Goal: Check status: Check status

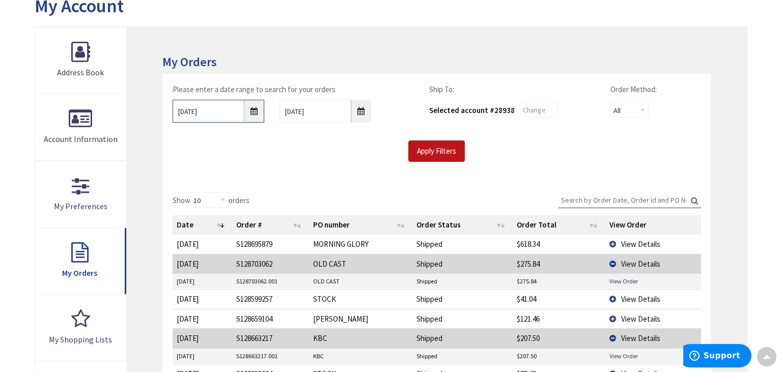
click at [250, 113] on input "08/01/2025" at bounding box center [219, 111] width 92 height 23
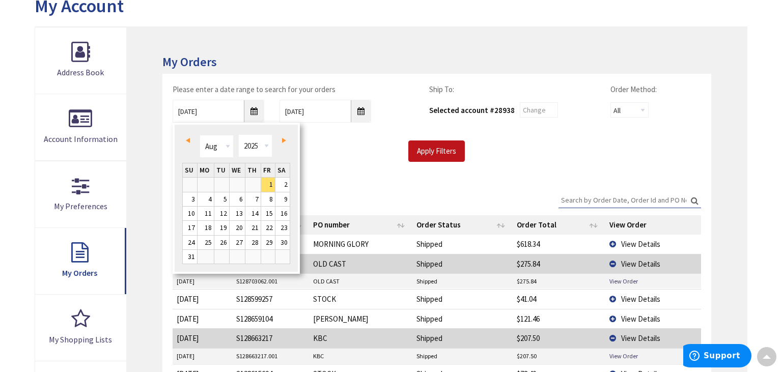
click at [188, 142] on span "Prev" at bounding box center [188, 140] width 4 height 5
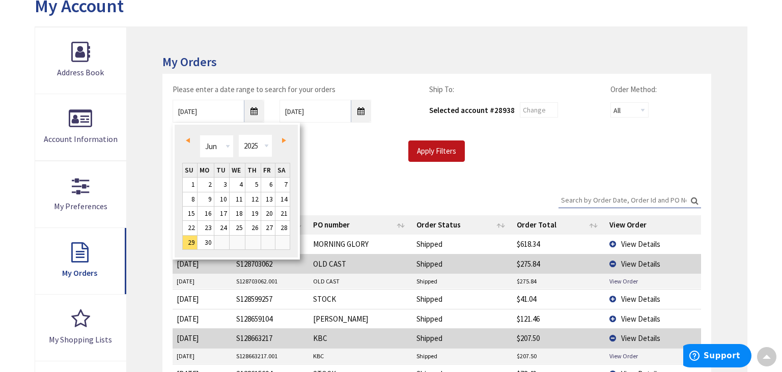
click at [188, 142] on span "Prev" at bounding box center [188, 140] width 4 height 5
click at [228, 183] on link "1" at bounding box center [221, 185] width 15 height 14
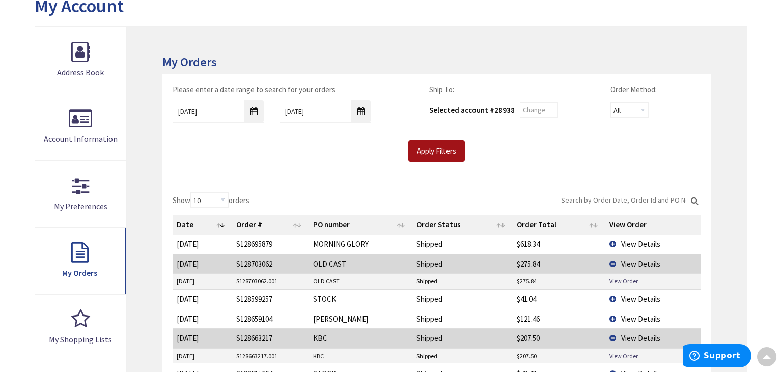
click at [429, 150] on input "Apply Filters" at bounding box center [436, 151] width 57 height 21
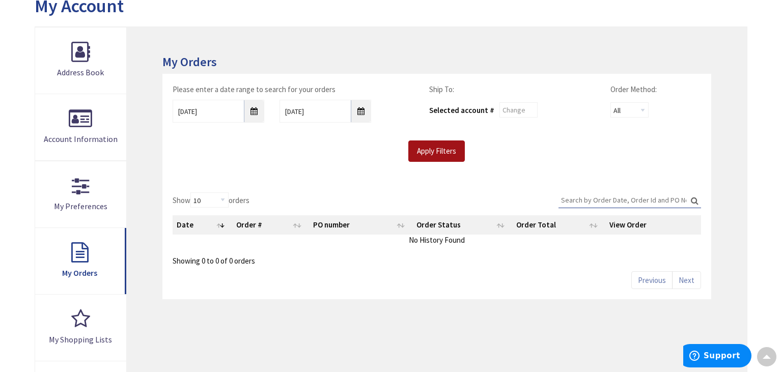
click at [444, 154] on input "Apply Filters" at bounding box center [436, 151] width 57 height 21
click at [581, 154] on div "Apply Filters" at bounding box center [437, 151] width 544 height 21
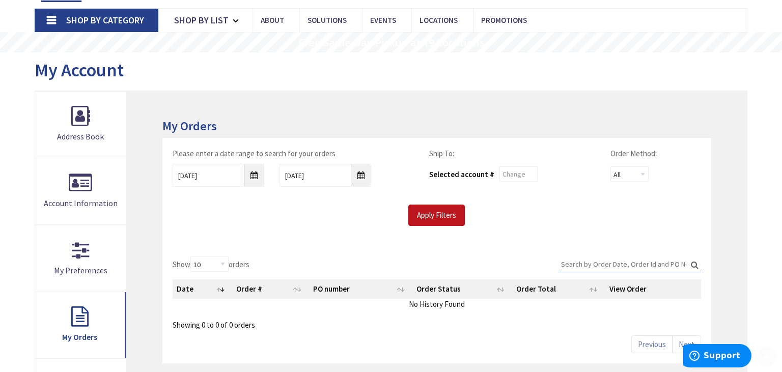
scroll to position [60, 0]
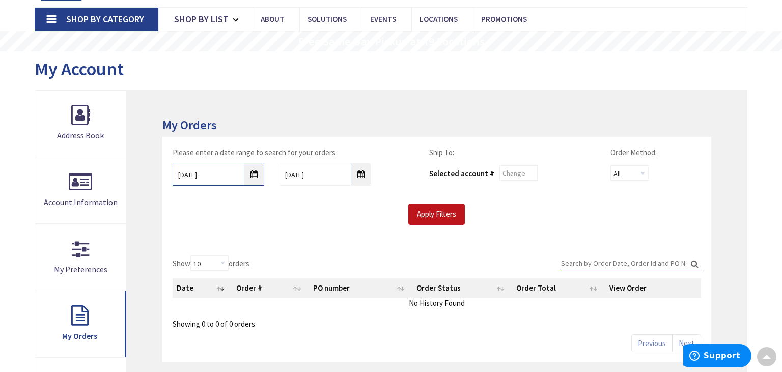
click at [245, 180] on input "04/01/2025" at bounding box center [219, 174] width 92 height 23
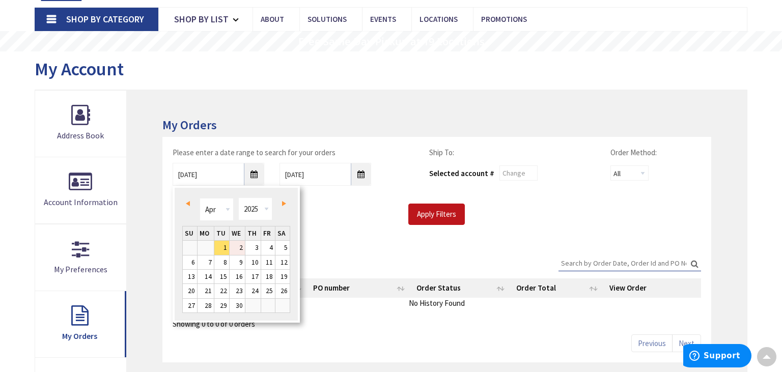
click at [237, 250] on link "2" at bounding box center [237, 248] width 15 height 14
type input "04/02/2025"
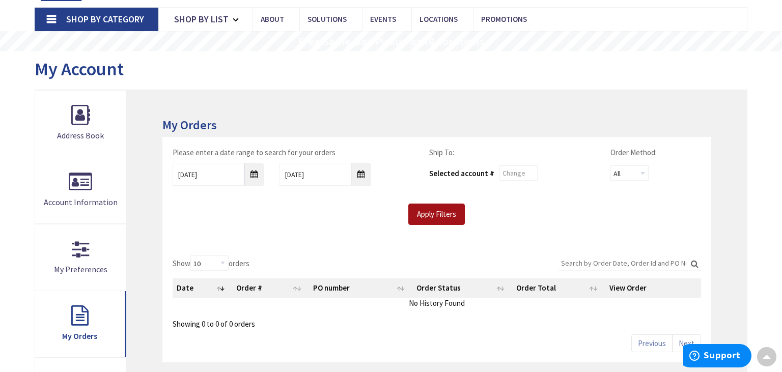
click at [432, 213] on input "Apply Filters" at bounding box center [436, 214] width 57 height 21
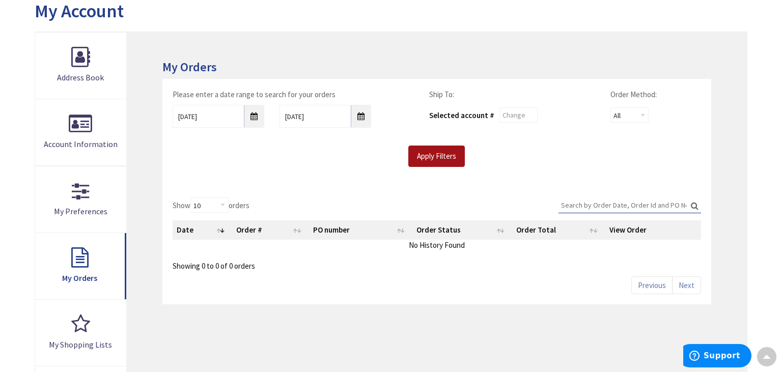
scroll to position [122, 0]
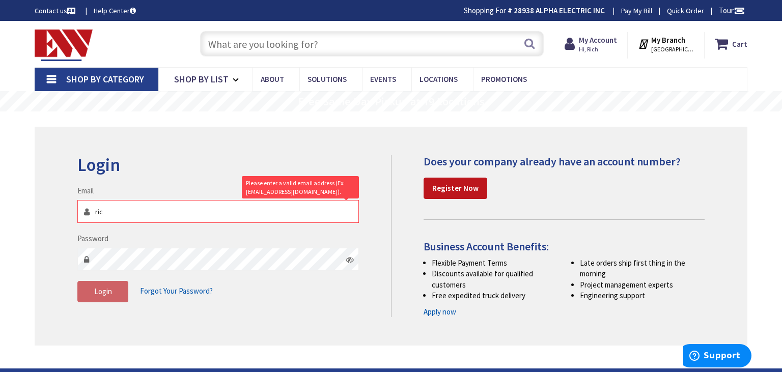
type input "rich"
type input "[PERSON_NAME][STREET_ADDRESS]"
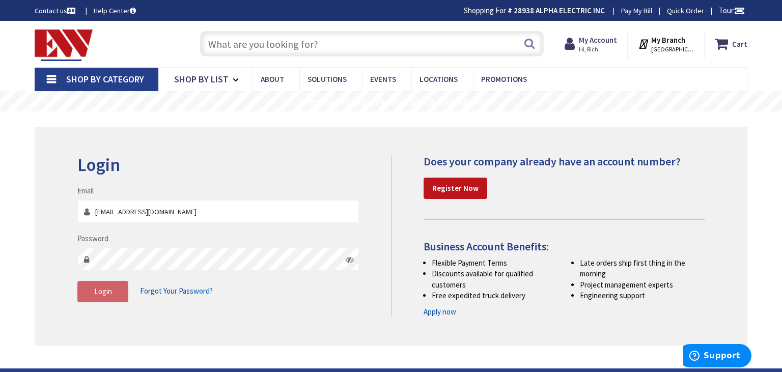
type input "[EMAIL_ADDRESS][DOMAIN_NAME]"
click at [105, 290] on span "Login" at bounding box center [103, 292] width 18 height 10
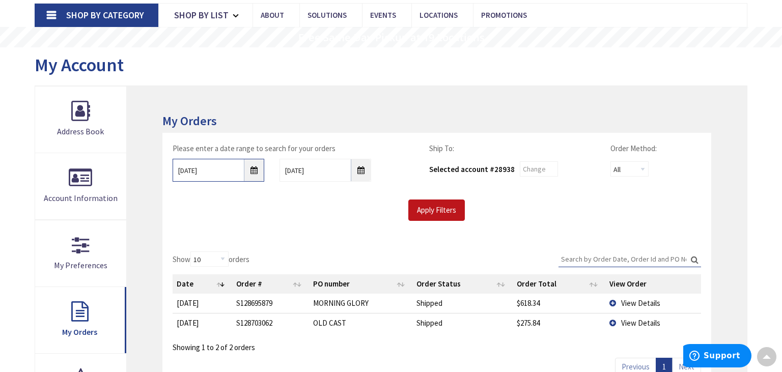
click at [250, 174] on input "8/29/2025" at bounding box center [219, 170] width 92 height 23
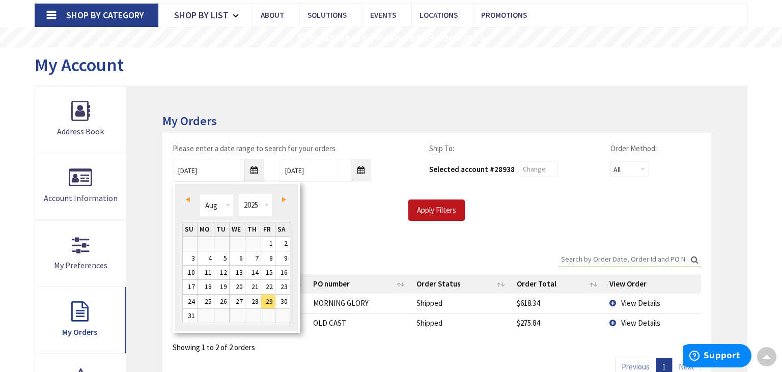
click at [191, 198] on link "Prev" at bounding box center [190, 199] width 14 height 14
click at [190, 198] on link "Prev" at bounding box center [190, 199] width 14 height 14
click at [194, 198] on link "Prev" at bounding box center [190, 199] width 14 height 14
click at [225, 242] on link "1" at bounding box center [221, 244] width 15 height 14
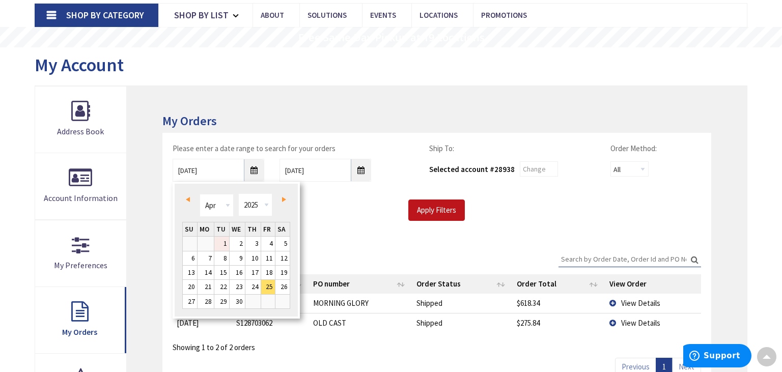
type input "04/01/2025"
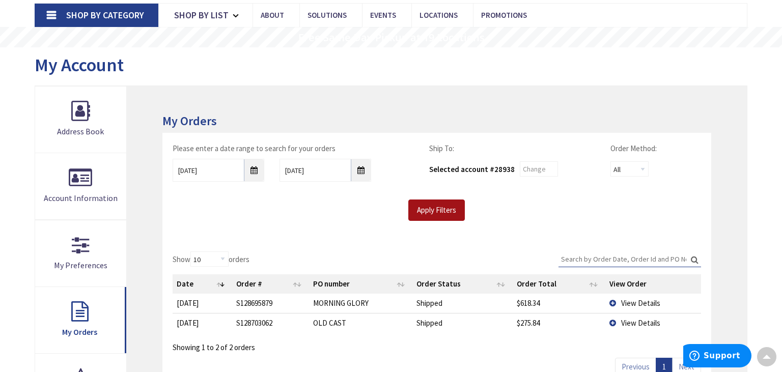
click at [442, 215] on input "Apply Filters" at bounding box center [436, 210] width 57 height 21
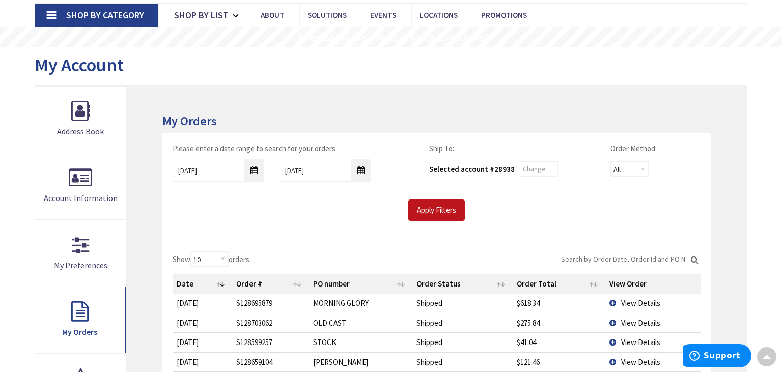
click at [579, 254] on input "Search:" at bounding box center [630, 259] width 143 height 15
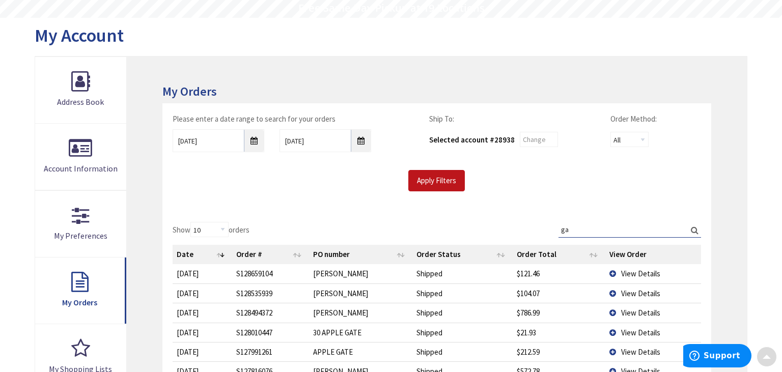
scroll to position [94, 0]
type input "g"
type input "s"
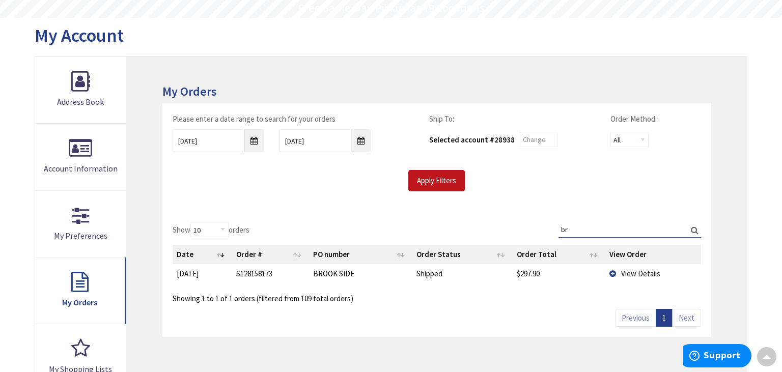
click at [637, 276] on span "View Details" at bounding box center [640, 274] width 39 height 10
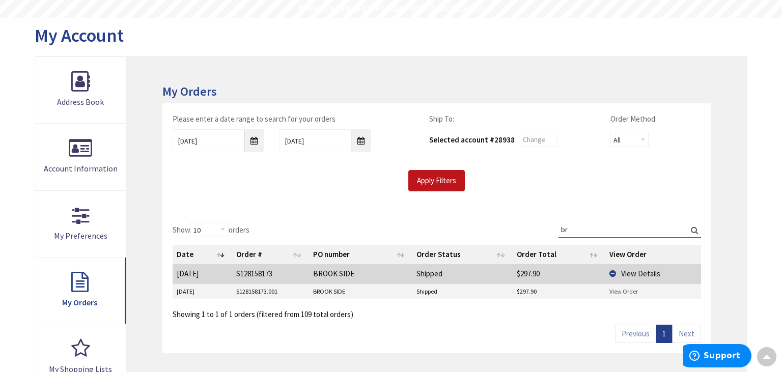
click at [631, 291] on link "View Order" at bounding box center [624, 291] width 29 height 9
click at [574, 225] on input "br" at bounding box center [630, 229] width 143 height 15
type input "b"
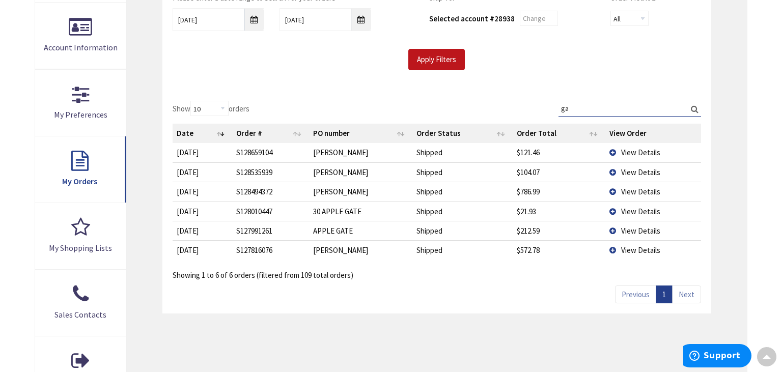
scroll to position [216, 0]
type input "ga"
click at [649, 247] on span "View Details" at bounding box center [640, 249] width 39 height 10
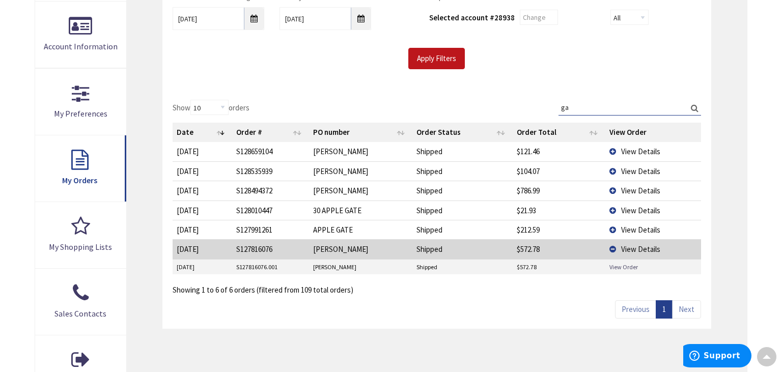
click at [628, 265] on link "View Order" at bounding box center [624, 267] width 29 height 9
click at [617, 227] on td "View Details" at bounding box center [653, 229] width 96 height 19
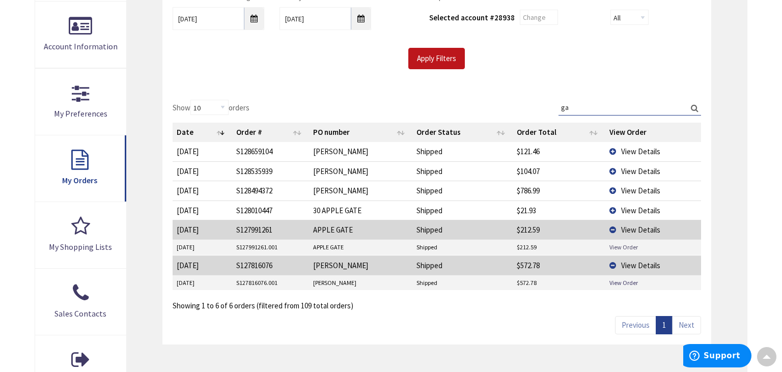
click at [618, 248] on link "View Order" at bounding box center [624, 247] width 29 height 9
click at [612, 231] on td "View Details" at bounding box center [653, 229] width 96 height 19
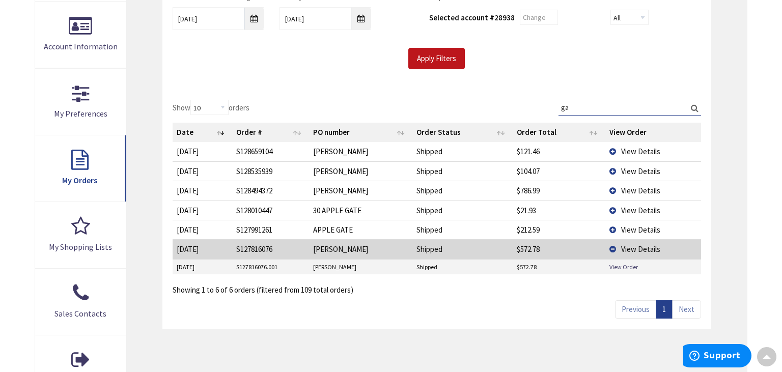
click at [619, 188] on td "View Details" at bounding box center [653, 190] width 96 height 19
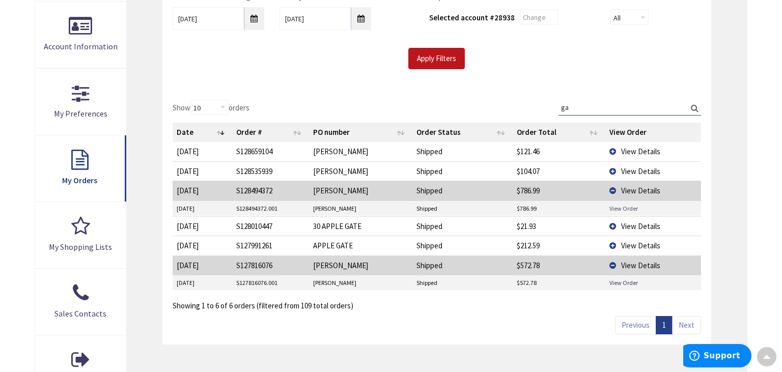
click at [610, 208] on link "View Order" at bounding box center [624, 208] width 29 height 9
click at [626, 172] on span "View Details" at bounding box center [640, 172] width 39 height 10
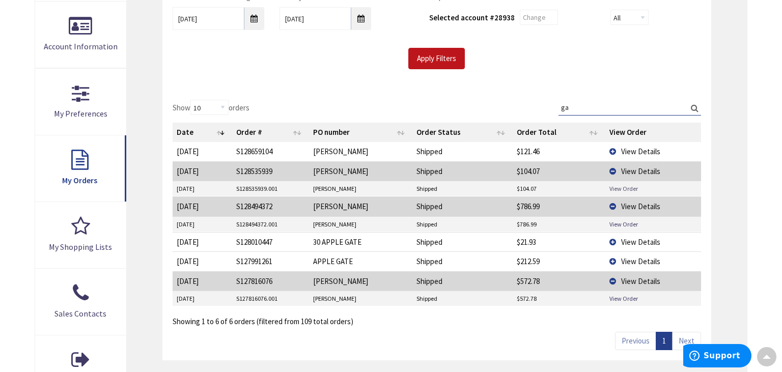
click at [621, 187] on link "View Order" at bounding box center [624, 188] width 29 height 9
click at [632, 153] on span "View Details" at bounding box center [640, 152] width 39 height 10
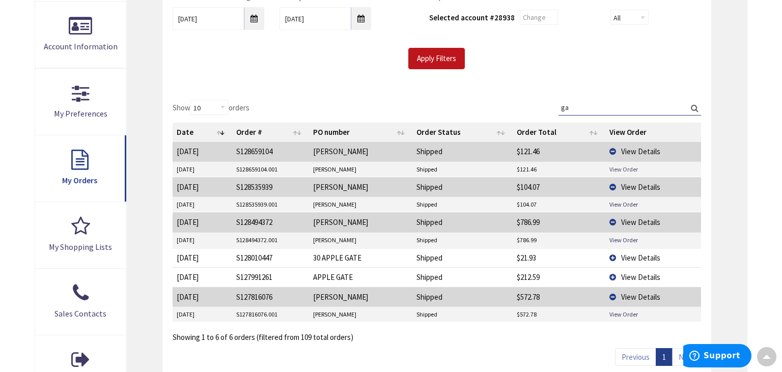
click at [624, 167] on link "View Order" at bounding box center [624, 169] width 29 height 9
click at [724, 85] on div "My Orders Please enter a date range to search for your orders 04/01/2025 9/5/20…" at bounding box center [437, 169] width 620 height 471
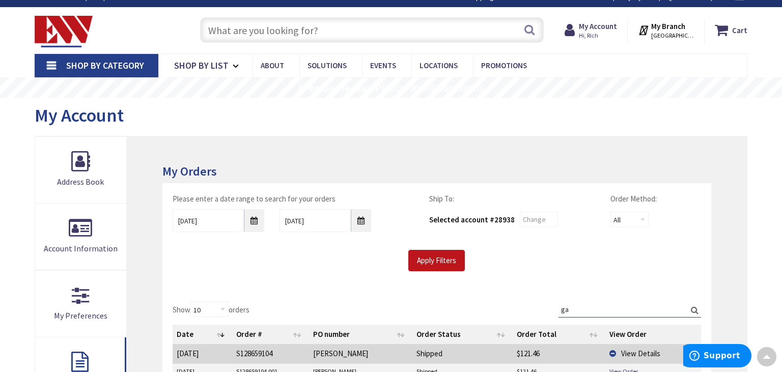
scroll to position [0, 0]
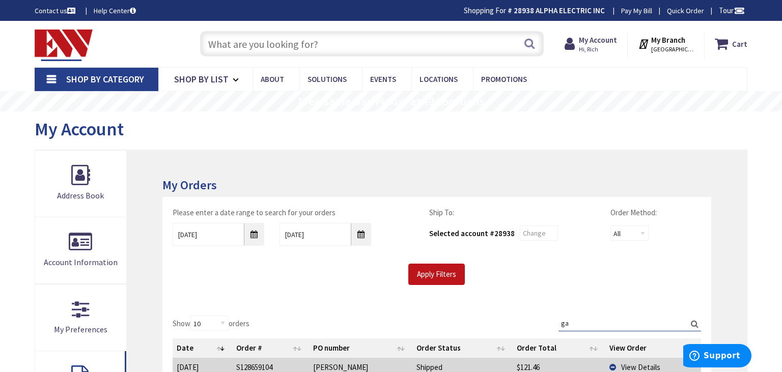
click at [342, 47] on input "text" at bounding box center [372, 43] width 344 height 25
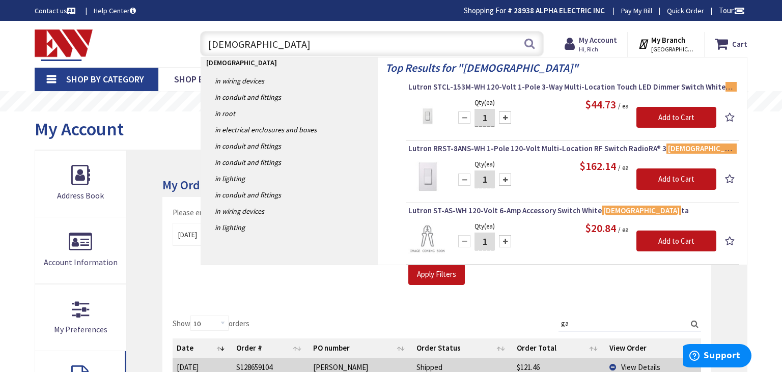
type input "sunna"
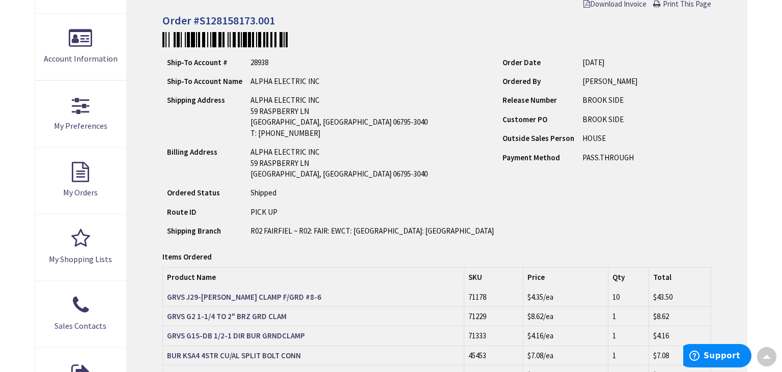
scroll to position [203, 0]
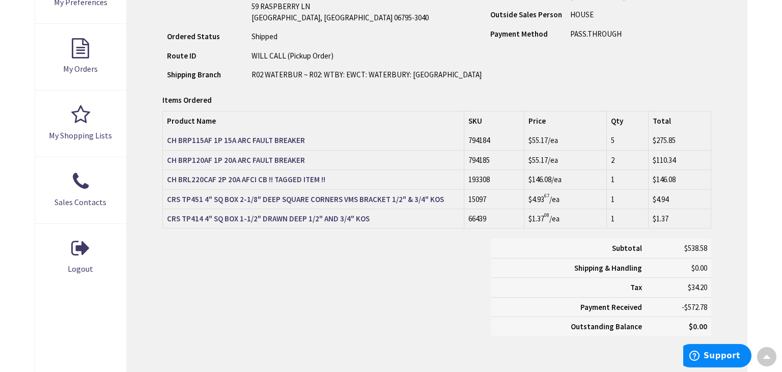
scroll to position [337, 0]
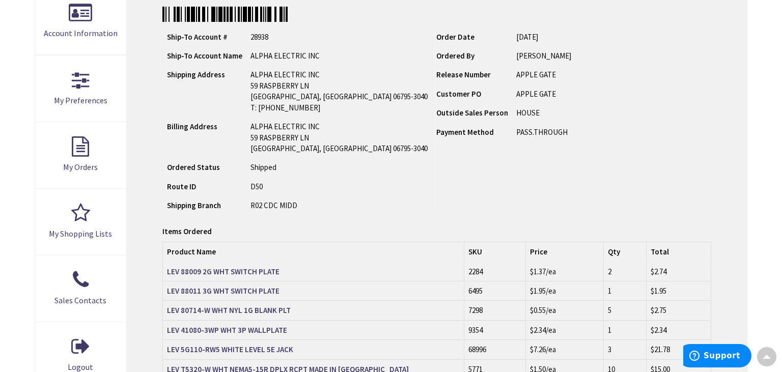
scroll to position [214, 0]
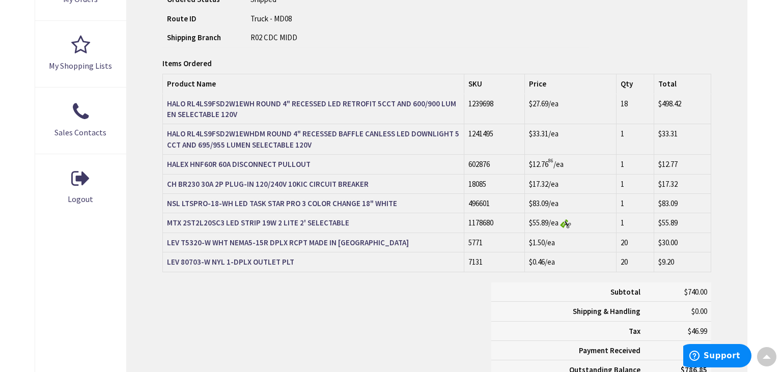
scroll to position [397, 0]
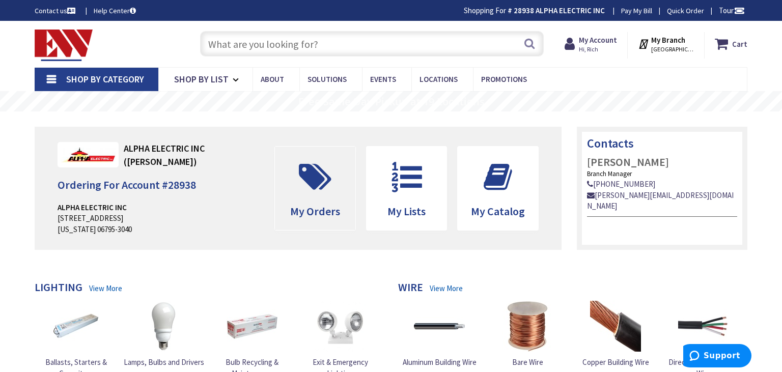
click at [304, 174] on icon at bounding box center [315, 177] width 43 height 31
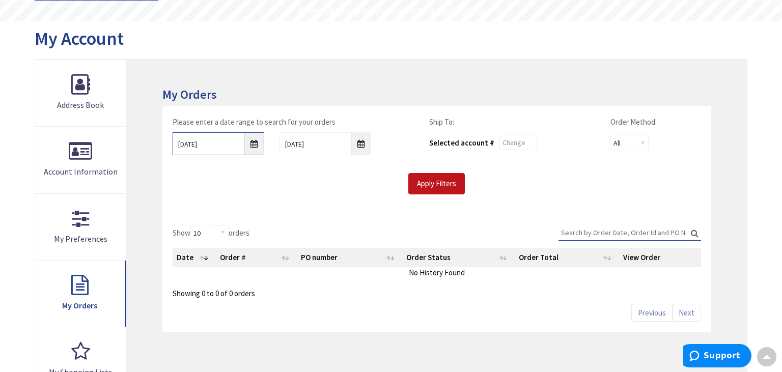
click at [255, 148] on input "8/29/2025" at bounding box center [219, 143] width 92 height 23
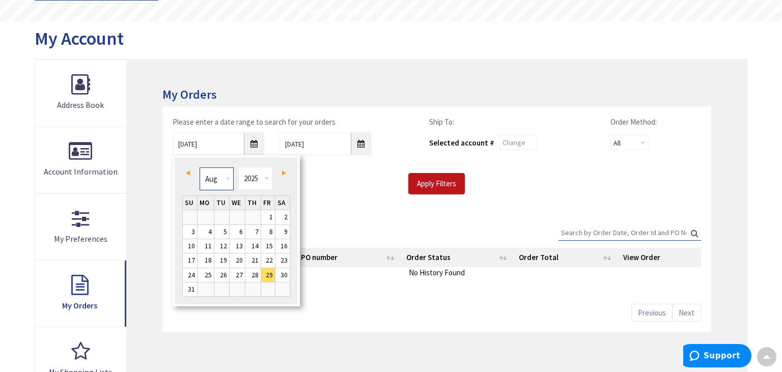
click at [200, 168] on select "Jan Feb Mar Apr May Jun Jul Aug Sep Oct Nov Dec" at bounding box center [217, 179] width 34 height 23
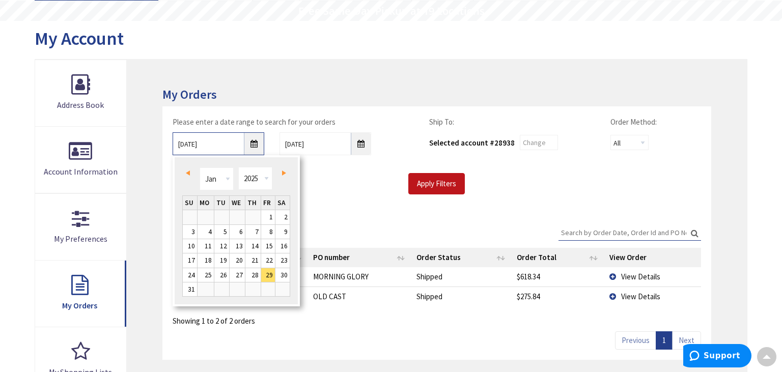
type input "01/28/2025"
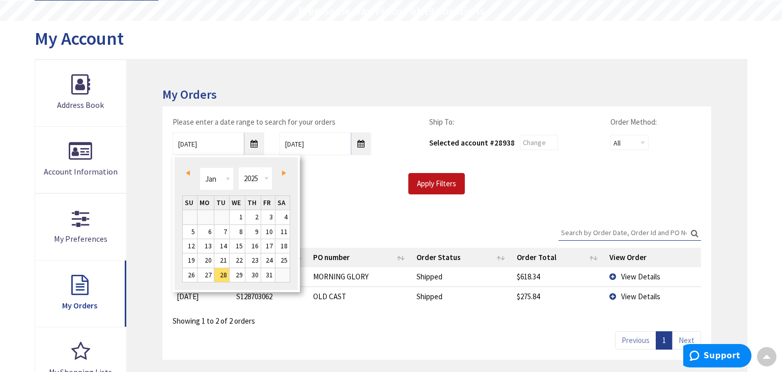
click at [321, 189] on div "Apply Filters" at bounding box center [437, 183] width 544 height 21
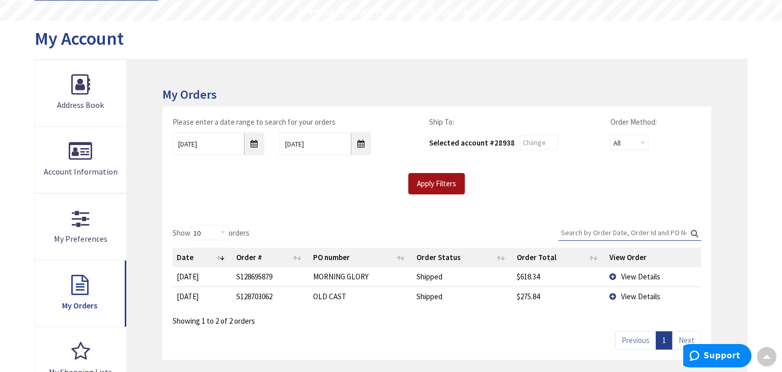
click at [431, 184] on input "Apply Filters" at bounding box center [436, 183] width 57 height 21
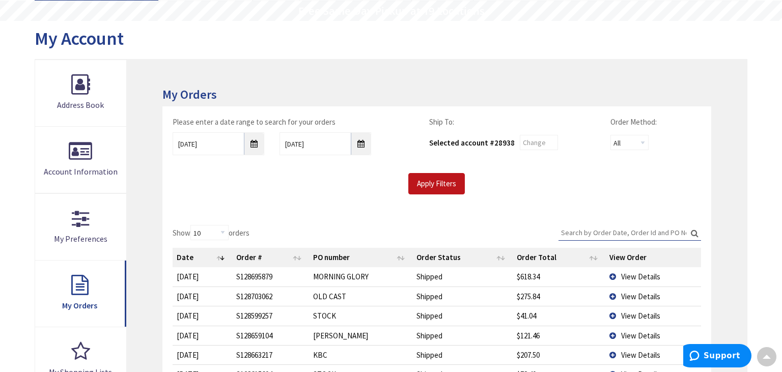
click at [582, 227] on input "Search:" at bounding box center [630, 232] width 143 height 15
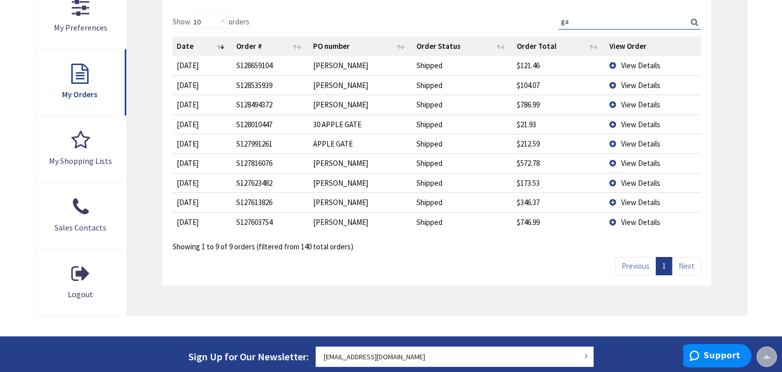
scroll to position [303, 0]
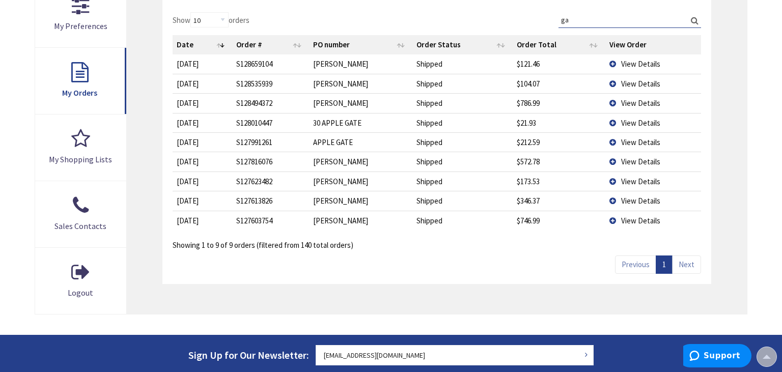
type input "ga"
click at [615, 178] on td "View Details" at bounding box center [653, 181] width 96 height 19
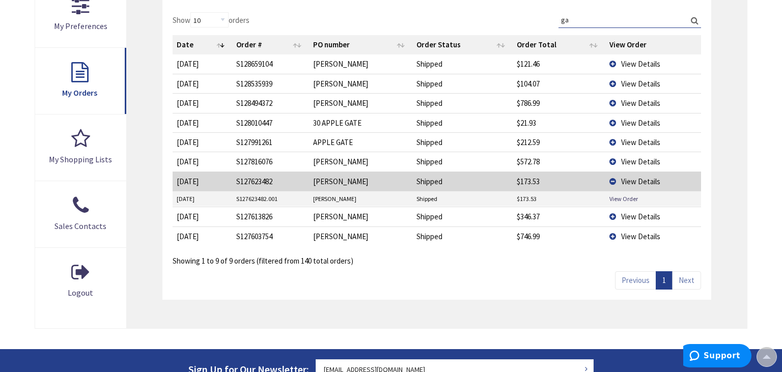
click at [613, 179] on td "View Details" at bounding box center [653, 181] width 96 height 19
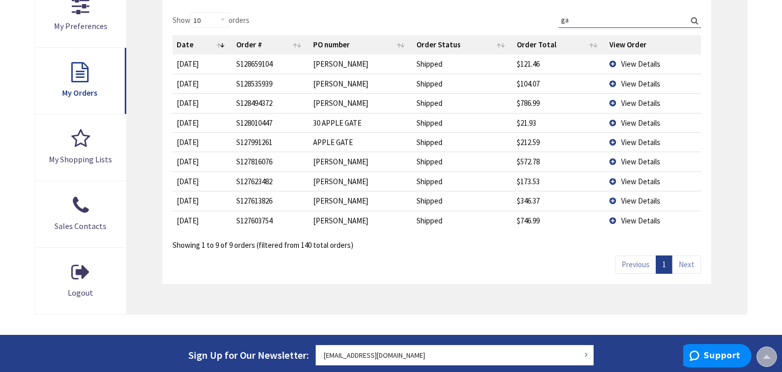
click at [616, 103] on td "View Details" at bounding box center [653, 102] width 96 height 19
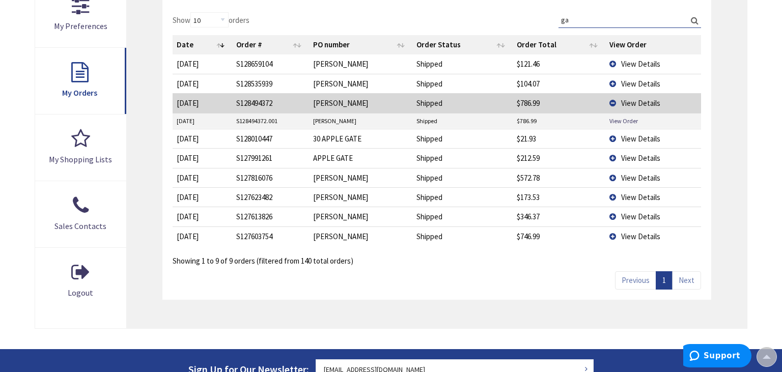
drag, startPoint x: 614, startPoint y: 105, endPoint x: 616, endPoint y: 70, distance: 35.2
click at [614, 83] on tbody "8/27/2025 2025-08-27 S128659104 GALE Shipped $121.46 View Details 8/11/2025 202…" at bounding box center [437, 149] width 529 height 191
click at [610, 85] on td "View Details" at bounding box center [653, 83] width 96 height 19
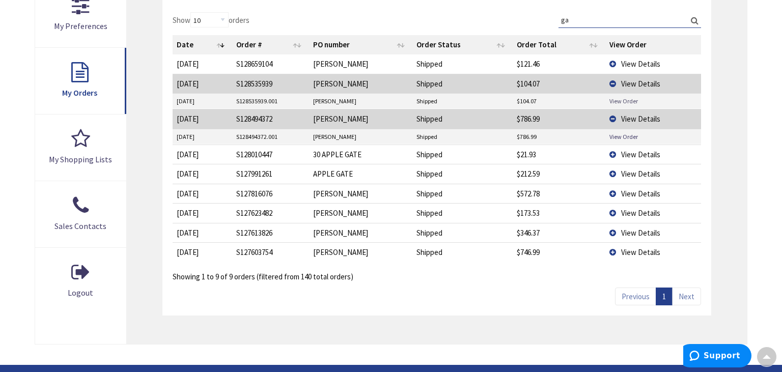
click at [615, 99] on link "View Order" at bounding box center [624, 101] width 29 height 9
click at [618, 135] on link "View Order" at bounding box center [624, 136] width 29 height 9
